Goal: Task Accomplishment & Management: Complete application form

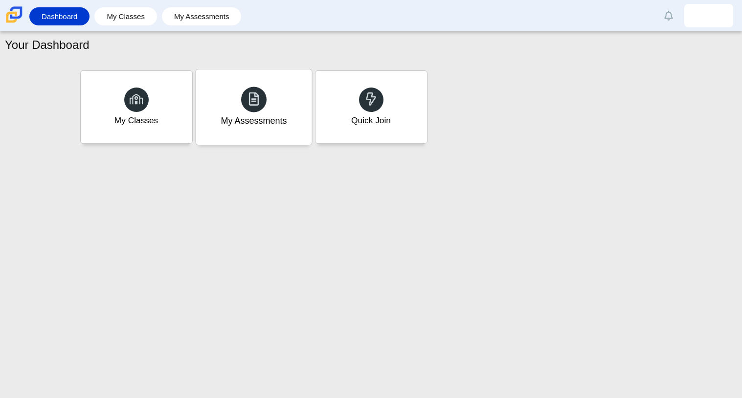
click at [256, 96] on icon at bounding box center [254, 99] width 14 height 14
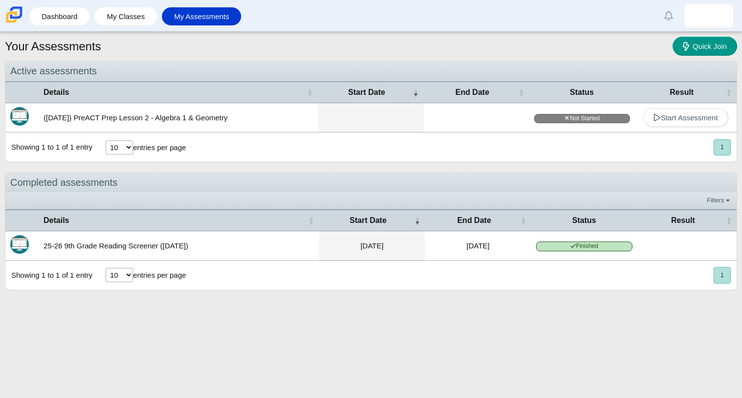
click at [228, 121] on td "([DATE]) PreACT Prep Lesson 2 - Algebra 1 & Geometry" at bounding box center [178, 117] width 279 height 29
click at [178, 123] on td "([DATE]) PreACT Prep Lesson 2 - Algebra 1 & Geometry" at bounding box center [178, 117] width 279 height 29
click at [188, 145] on div "10 25 50 100 entries per page" at bounding box center [146, 148] width 92 height 26
click at [676, 120] on span "Start Assessment" at bounding box center [685, 117] width 65 height 8
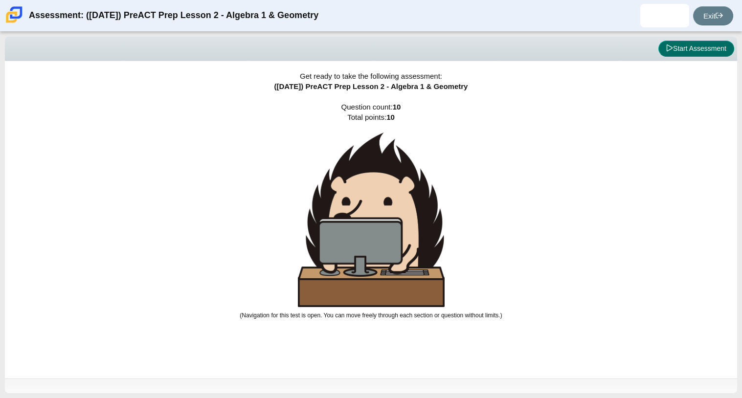
click at [703, 53] on button "Start Assessment" at bounding box center [696, 49] width 76 height 17
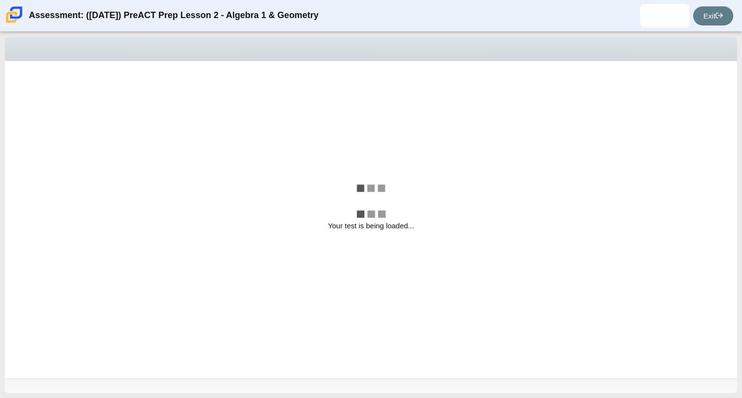
select select "bbf5d072-3e0b-44c4-9a12-6e7c9033f65b"
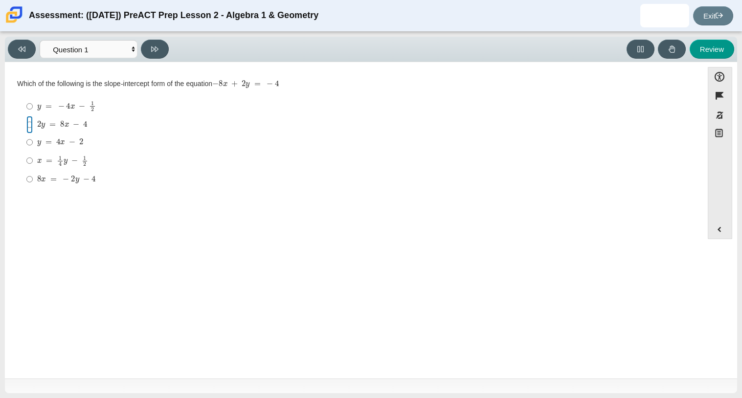
click at [29, 124] on input "2 y = 8 x − 4 2 y = 8 x − 4" at bounding box center [29, 125] width 6 height 18
radio input "true"
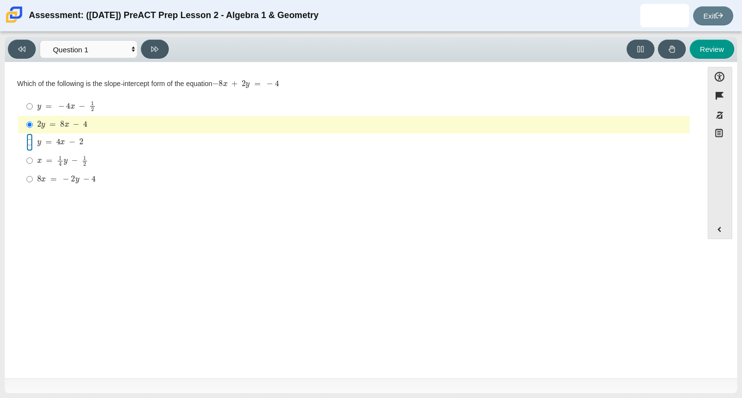
click at [30, 145] on input "y = 4 x − 2 y = 4 x − 2" at bounding box center [29, 143] width 6 height 18
radio input "true"
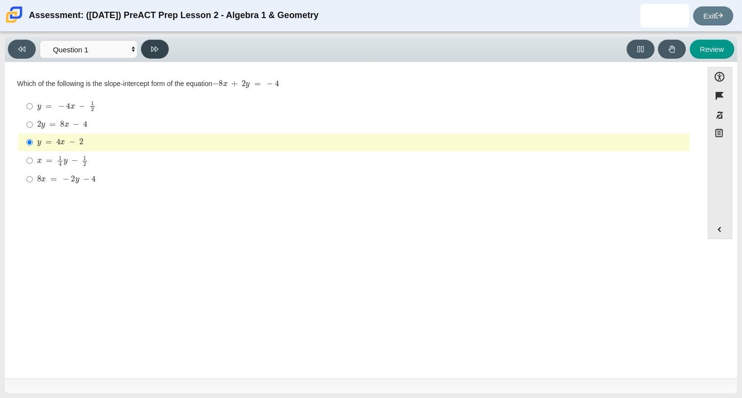
click at [155, 52] on button at bounding box center [155, 49] width 28 height 19
select select "ed62e223-81bd-4cbf-ab48-ab975844bd1f"
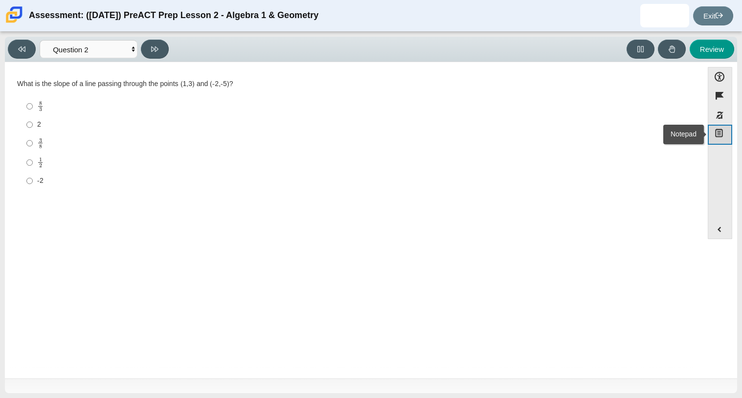
click at [722, 132] on icon "Notepad" at bounding box center [719, 133] width 10 height 10
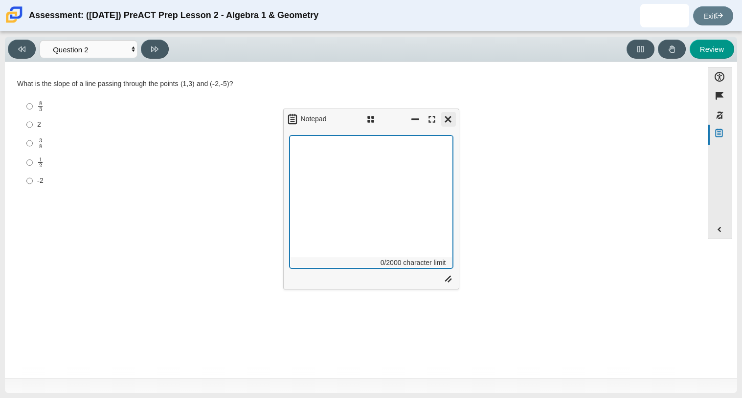
click at [453, 121] on button "Close" at bounding box center [448, 119] width 15 height 15
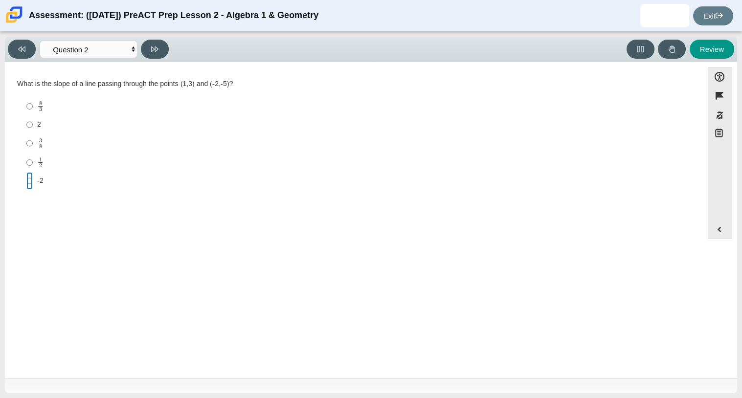
click at [27, 181] on input "-2 -2" at bounding box center [29, 181] width 6 height 18
radio input "true"
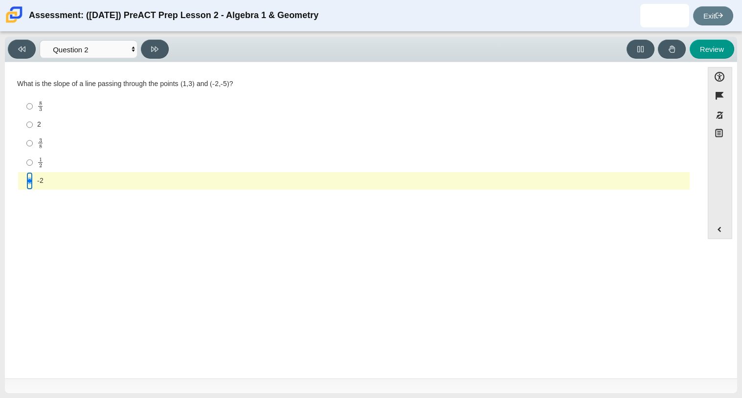
click at [27, 181] on input "-2 -2" at bounding box center [29, 181] width 6 height 18
click at [160, 53] on button at bounding box center [155, 49] width 28 height 19
select select "97f4f5fa-a52e-4fed-af51-565bfcdf47cb"
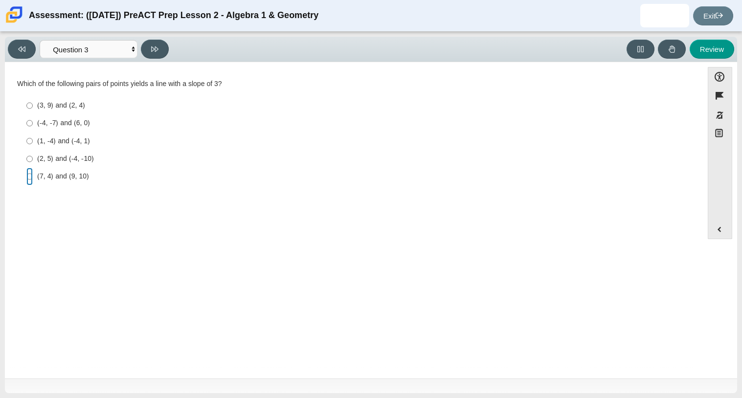
click at [28, 178] on input "(7, 4) and (9, 10) (7, 4) and (9, 10)" at bounding box center [29, 177] width 6 height 18
radio input "true"
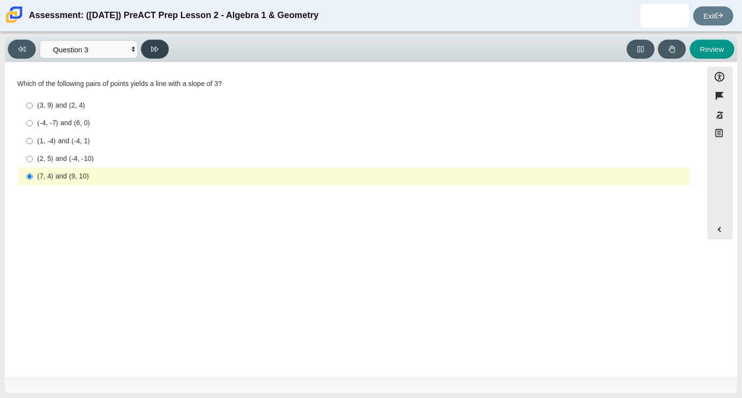
click at [165, 48] on button at bounding box center [155, 49] width 28 height 19
select select "89427bb7-e313-4f00-988f-8b8255897029"
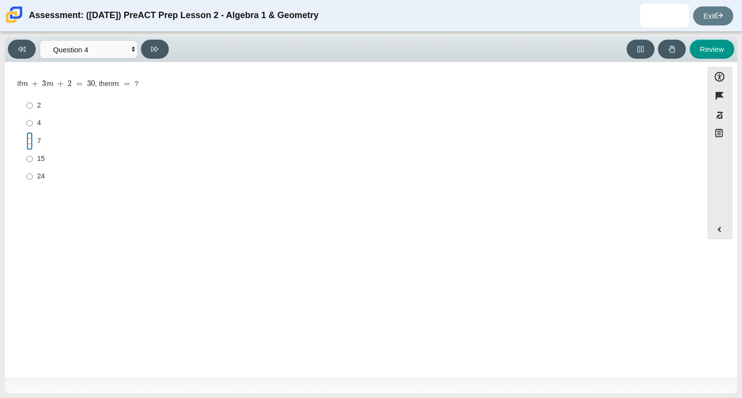
click at [29, 138] on input "7 7" at bounding box center [29, 141] width 6 height 18
radio input "true"
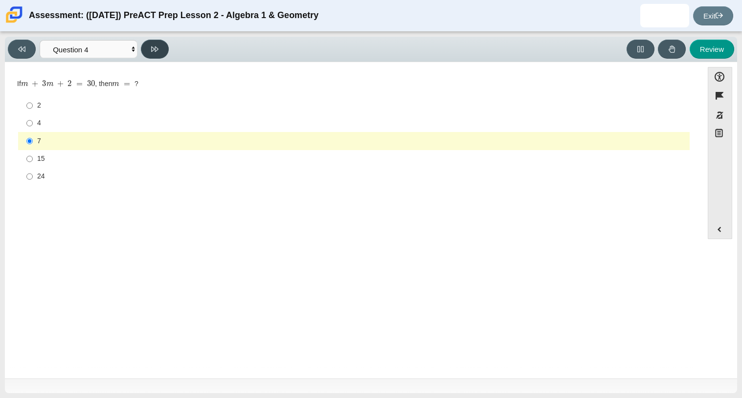
click at [147, 46] on button at bounding box center [155, 49] width 28 height 19
select select "489dcffd-4e6a-49cf-a9d6-ad1d4a911a4e"
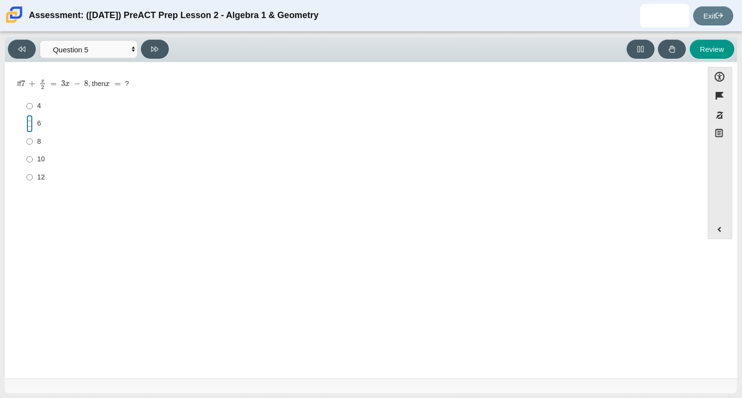
click at [30, 122] on input "6 6" at bounding box center [29, 124] width 6 height 18
radio input "true"
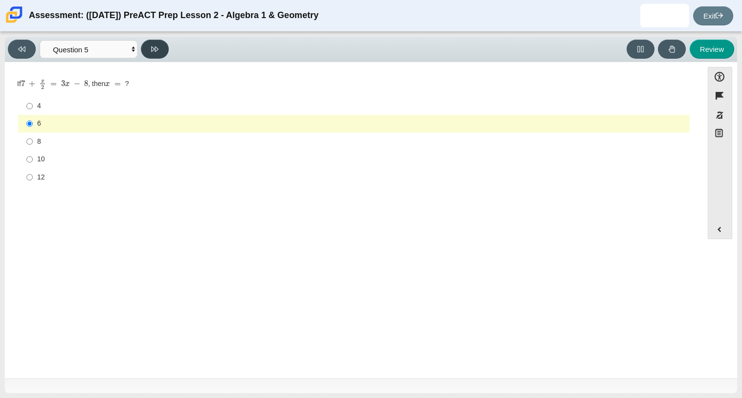
click at [152, 53] on button at bounding box center [155, 49] width 28 height 19
select select "210571de-36a6-4d8e-a361-ceff8ef801dc"
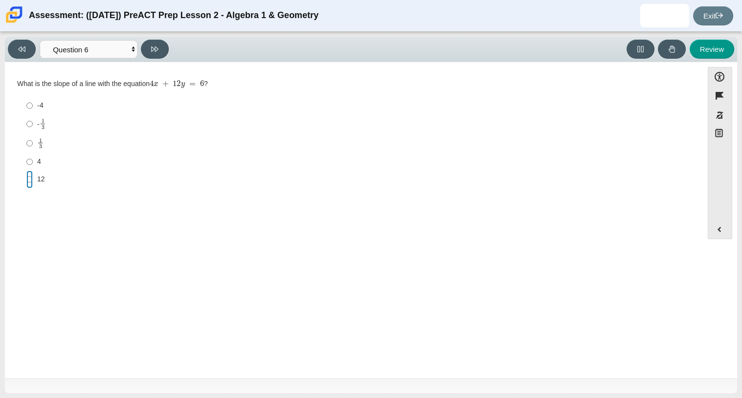
click at [28, 179] on input "12 12" at bounding box center [29, 180] width 6 height 18
radio input "true"
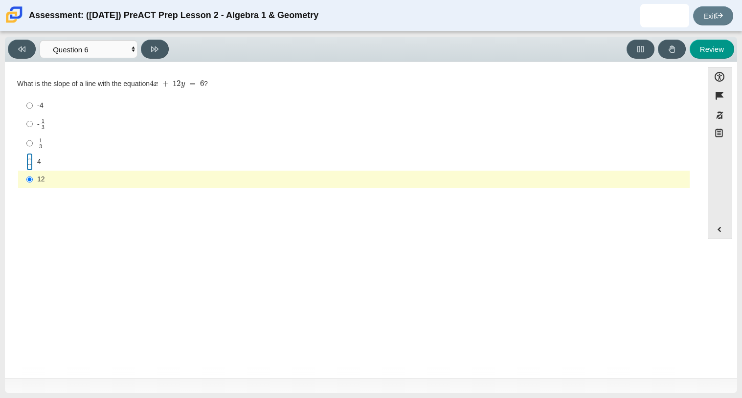
click at [27, 162] on input "4 4" at bounding box center [29, 162] width 6 height 18
radio input "true"
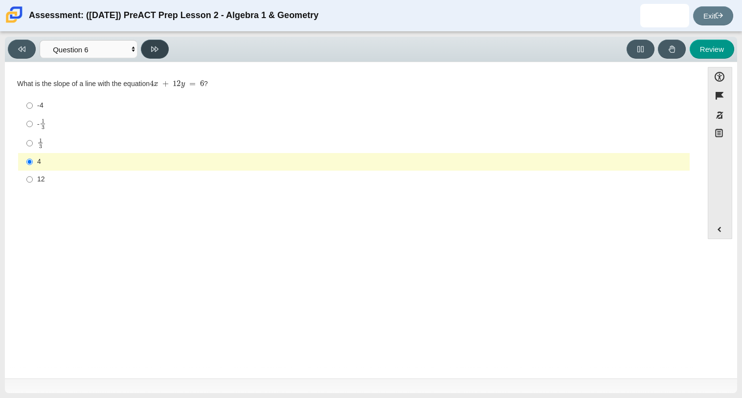
click at [151, 49] on button at bounding box center [155, 49] width 28 height 19
select select "ec95ace6-bebc-42b8-9428-40567494d4da"
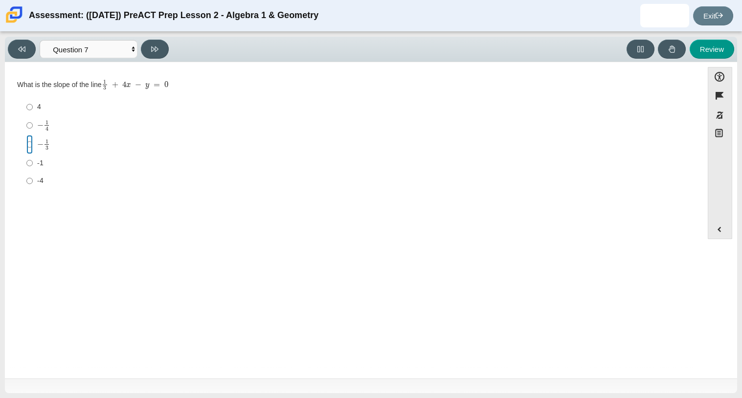
click at [30, 145] on input "− 1 3 negative 1 third" at bounding box center [29, 144] width 6 height 19
radio input "true"
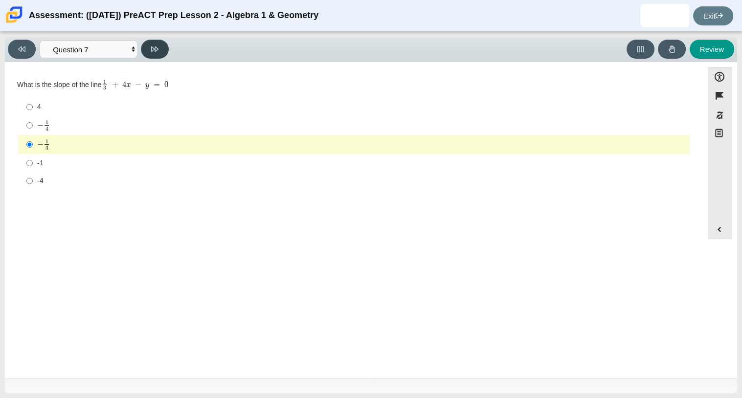
click at [164, 46] on button at bounding box center [155, 49] width 28 height 19
select select "ce81fe10-bf29-4b5e-8bd7-4f47f2fed4d8"
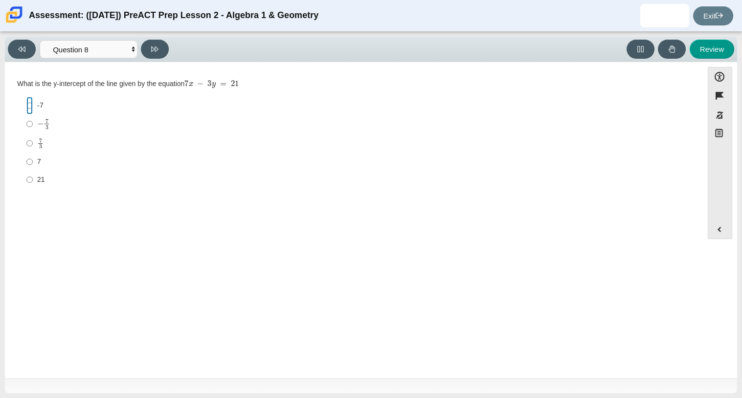
click at [31, 107] on input "-7 -7" at bounding box center [29, 106] width 6 height 18
radio input "true"
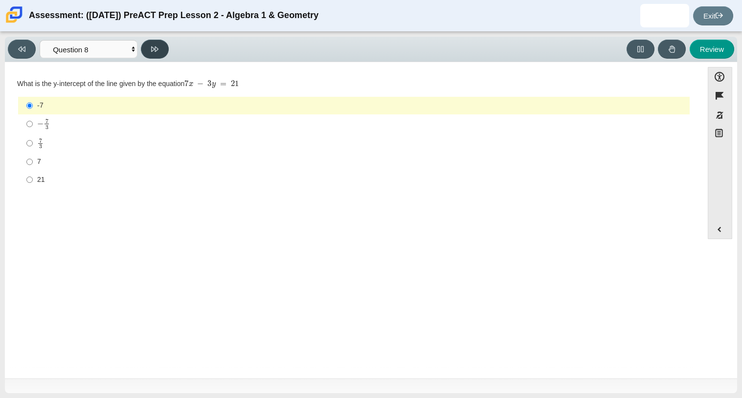
click at [163, 45] on button at bounding box center [155, 49] width 28 height 19
select select "14773eaf-2ca1-47ae-afe7-a624a56f34b3"
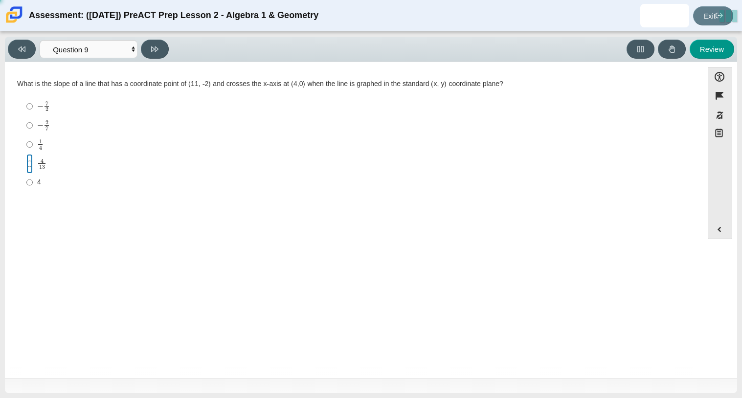
click at [28, 165] on input "4 13 4 over 13" at bounding box center [29, 163] width 6 height 19
radio input "true"
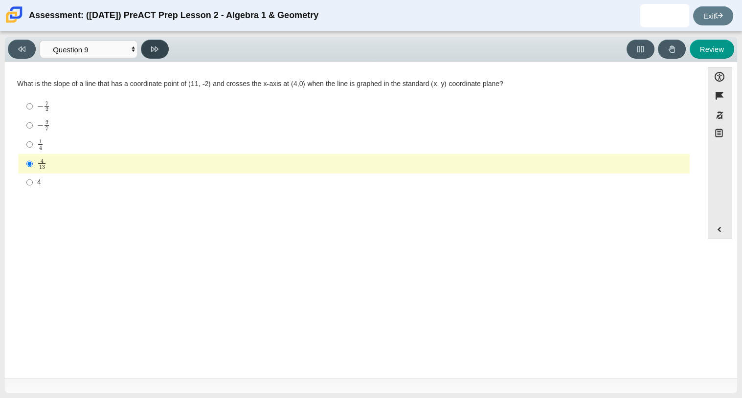
click at [157, 49] on icon at bounding box center [154, 48] width 7 height 5
select select "96b71634-eacb-4f7e-8aef-411727d9bcba"
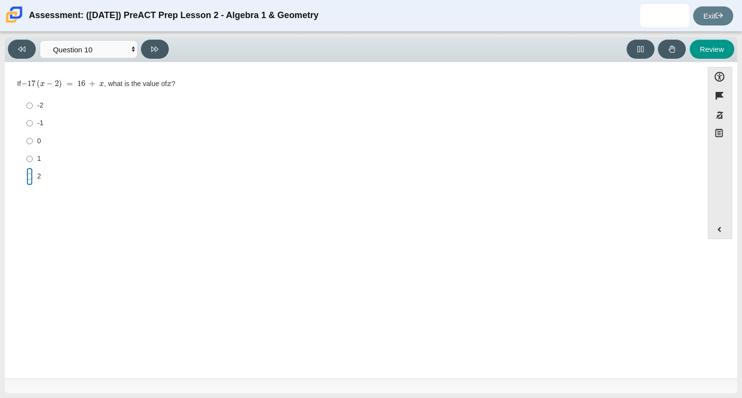
click at [28, 174] on input "2 2" at bounding box center [29, 177] width 6 height 18
radio input "true"
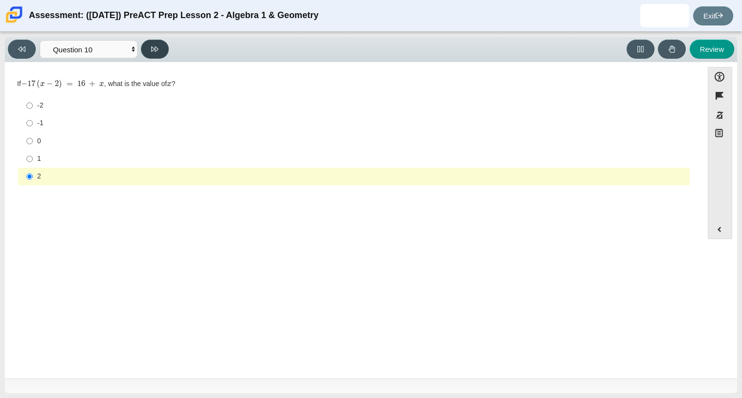
click at [152, 48] on icon at bounding box center [154, 48] width 7 height 7
select select "review"
